Goal: Transaction & Acquisition: Purchase product/service

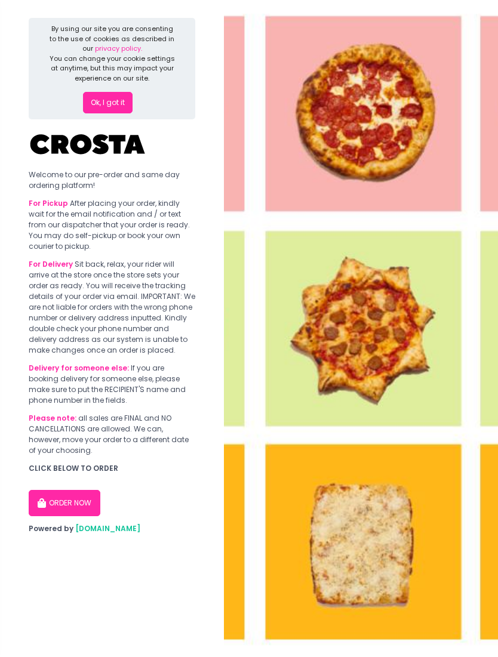
click at [101, 110] on button "Ok, I got it" at bounding box center [108, 102] width 50 height 21
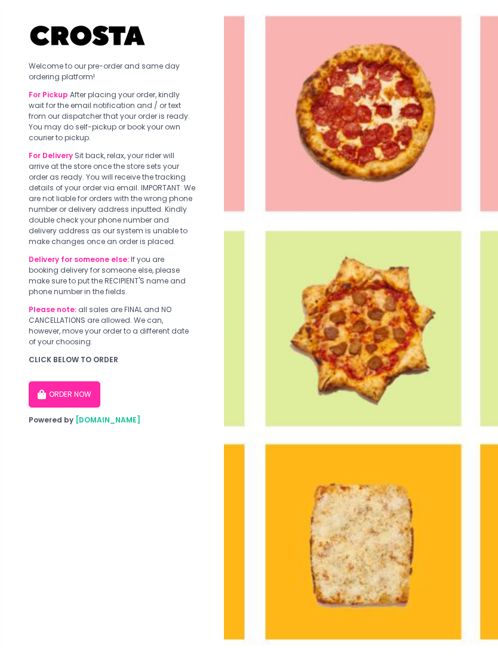
click at [437, 504] on img at bounding box center [361, 328] width 274 height 657
click at [80, 392] on button "ORDER NOW" at bounding box center [65, 394] width 72 height 26
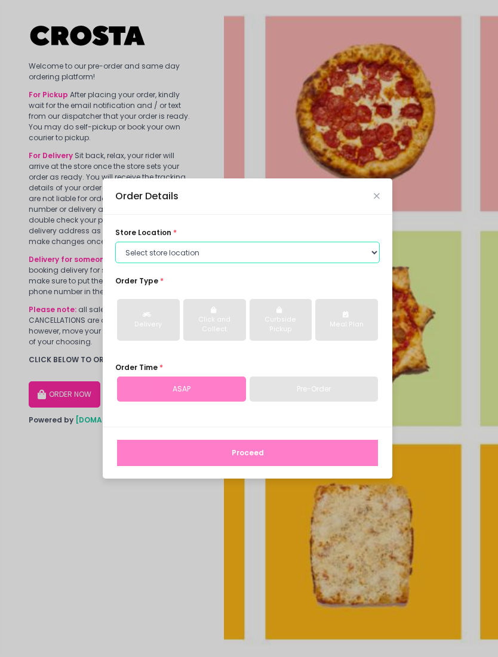
click at [366, 263] on select "Select store location [PERSON_NAME] Pizza - [PERSON_NAME] Pizza - [GEOGRAPHIC_D…" at bounding box center [247, 252] width 264 height 21
select select "5fabb2e53664a8677beaeb89"
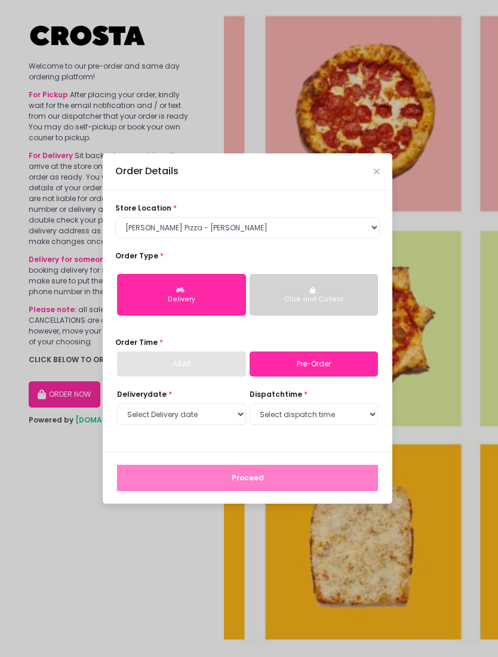
click at [337, 304] on div "Click and Collect" at bounding box center [313, 300] width 113 height 10
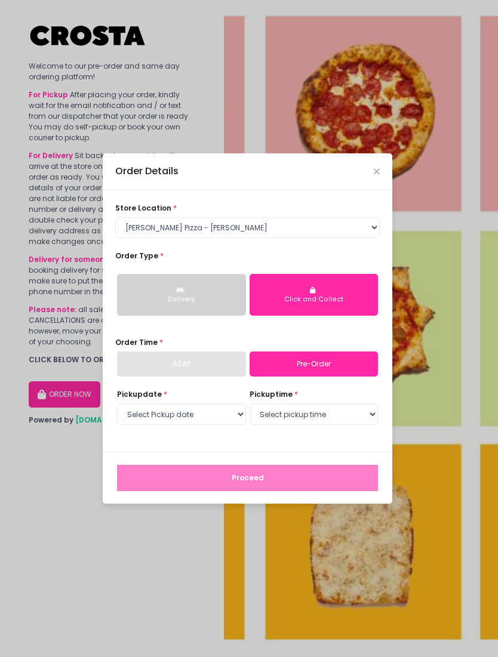
click at [233, 304] on div "Delivery" at bounding box center [181, 300] width 113 height 10
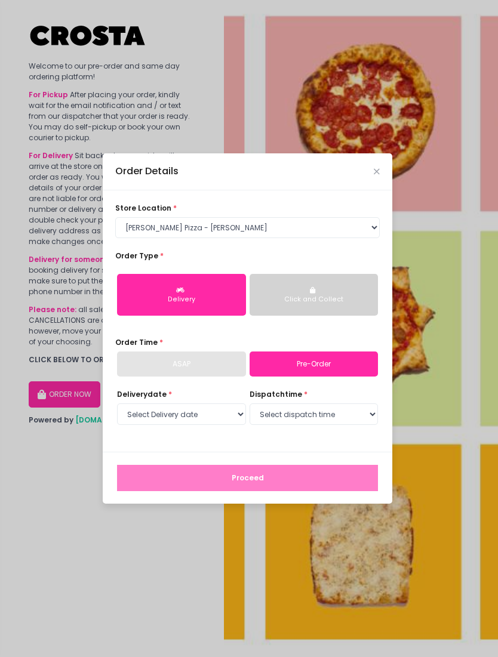
click at [230, 370] on div "ASAP" at bounding box center [181, 363] width 129 height 25
click at [223, 365] on div "ASAP" at bounding box center [181, 363] width 129 height 25
click at [209, 365] on div "ASAP" at bounding box center [181, 363] width 129 height 25
click at [223, 415] on select "Select Delivery date [DATE] [DATE] [DATE]" at bounding box center [181, 413] width 129 height 21
select select "[DATE]"
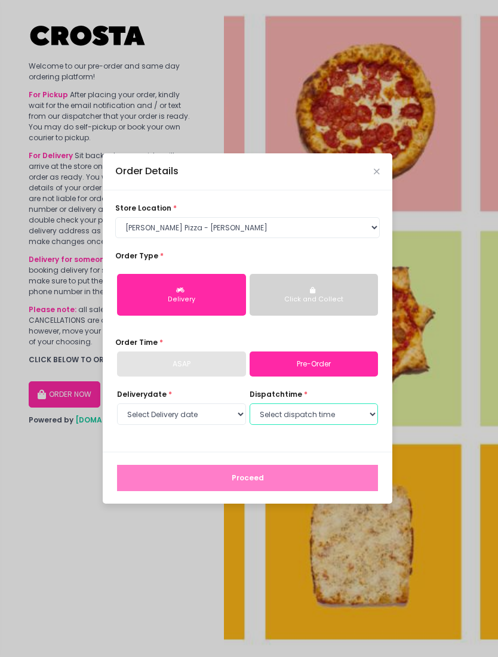
click at [333, 416] on select "Select dispatch time 12:00 PM - 12:30 PM 12:30 PM - 01:00 PM 01:00 PM - 01:30 P…" at bounding box center [313, 413] width 129 height 21
select select "12:00"
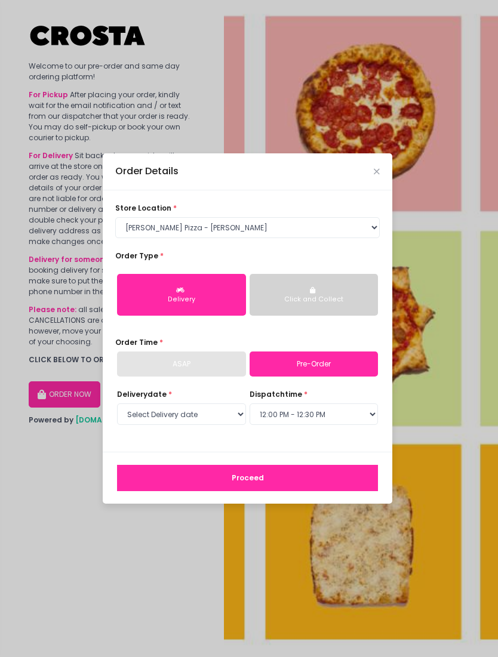
click at [337, 483] on button "Proceed" at bounding box center [247, 478] width 261 height 26
